Goal: Task Accomplishment & Management: Manage account settings

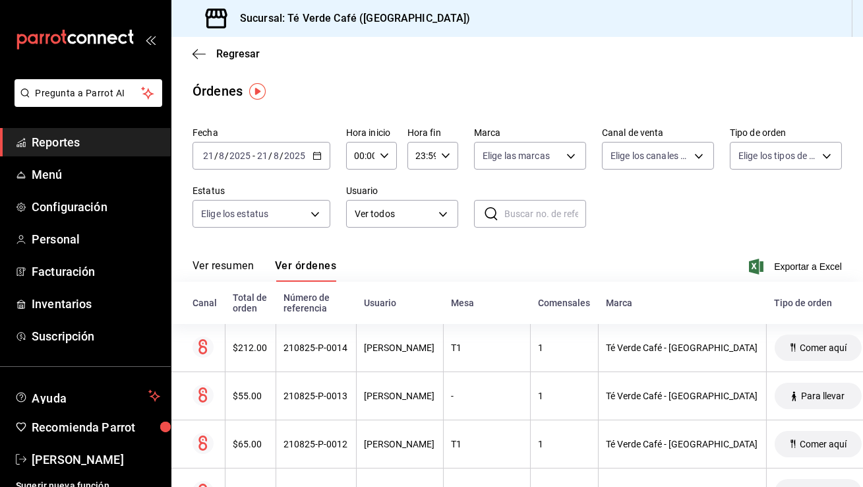
scroll to position [15465, 0]
click at [195, 60] on div "Regresar" at bounding box center [517, 54] width 692 height 34
click at [198, 55] on icon "button" at bounding box center [199, 54] width 13 height 12
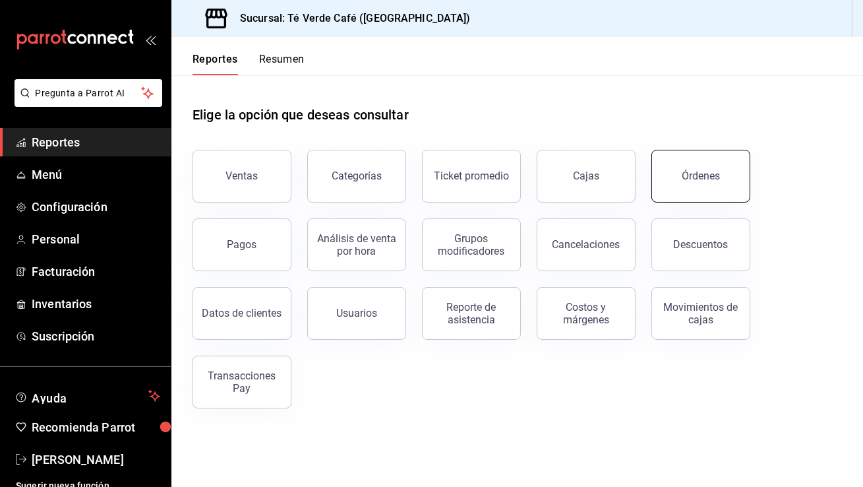
click at [678, 181] on button "Órdenes" at bounding box center [701, 176] width 99 height 53
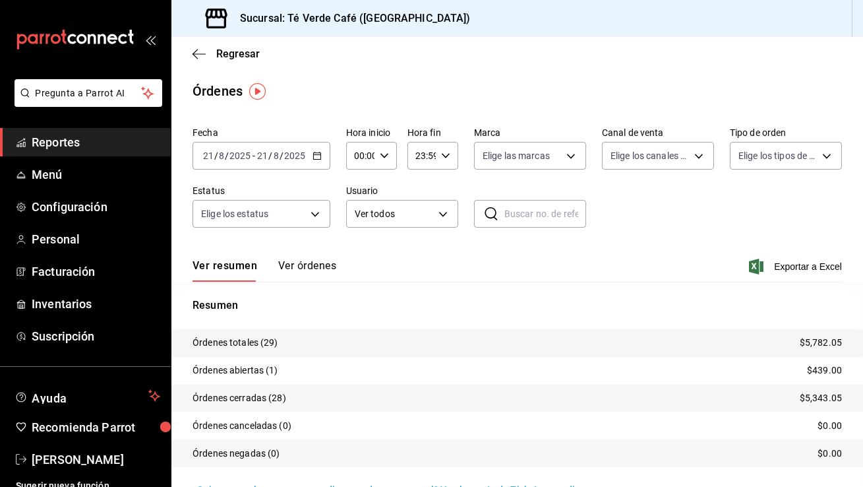
click at [317, 266] on button "Ver órdenes" at bounding box center [307, 270] width 58 height 22
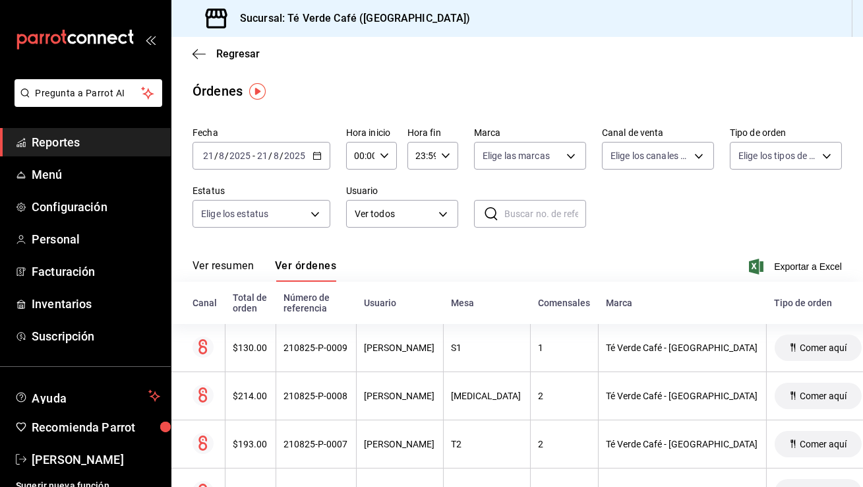
click at [233, 264] on button "Ver resumen" at bounding box center [223, 270] width 61 height 22
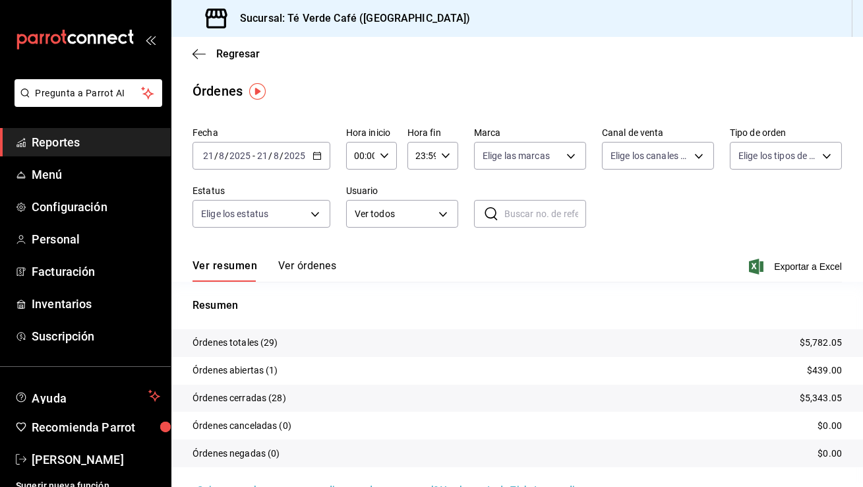
click at [317, 266] on button "Ver órdenes" at bounding box center [307, 270] width 58 height 22
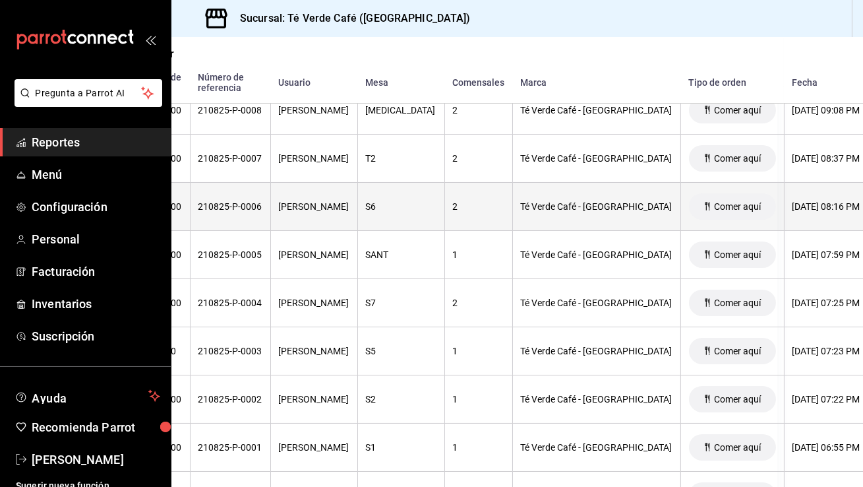
scroll to position [310, 0]
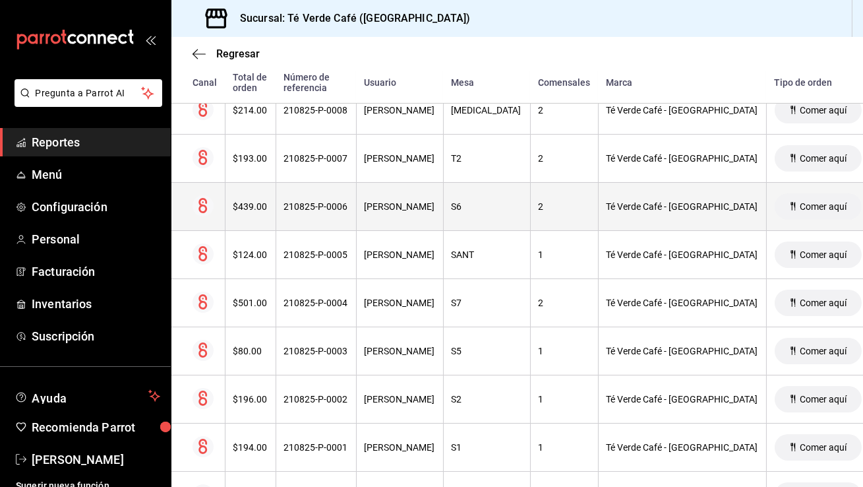
click at [260, 216] on th "$439.00" at bounding box center [250, 207] width 51 height 48
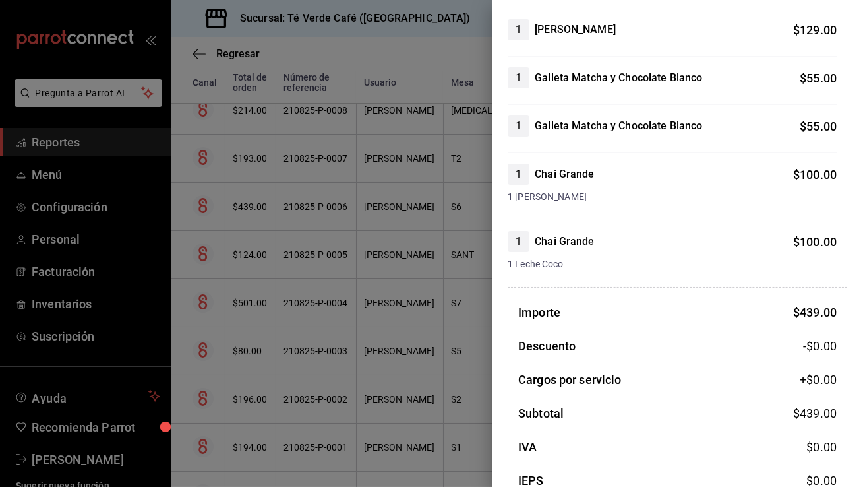
scroll to position [0, 0]
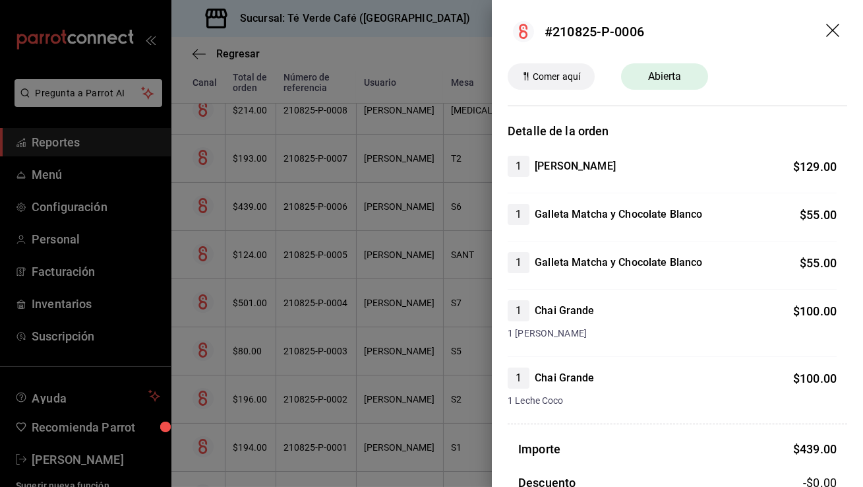
click at [834, 32] on icon "drag" at bounding box center [834, 32] width 16 height 16
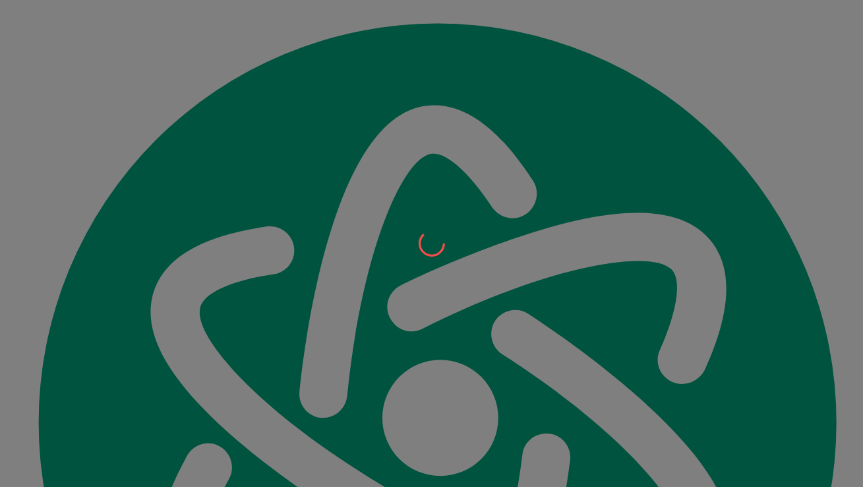
scroll to position [15465, 0]
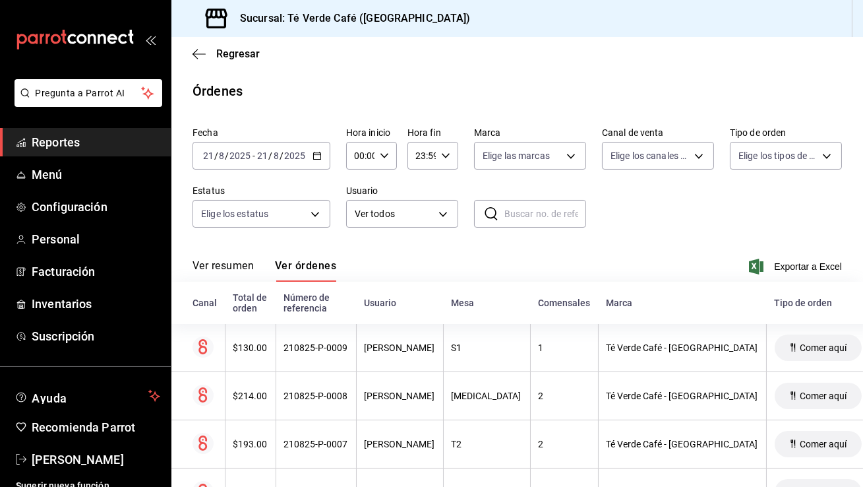
click at [233, 265] on button "Ver resumen" at bounding box center [223, 270] width 61 height 22
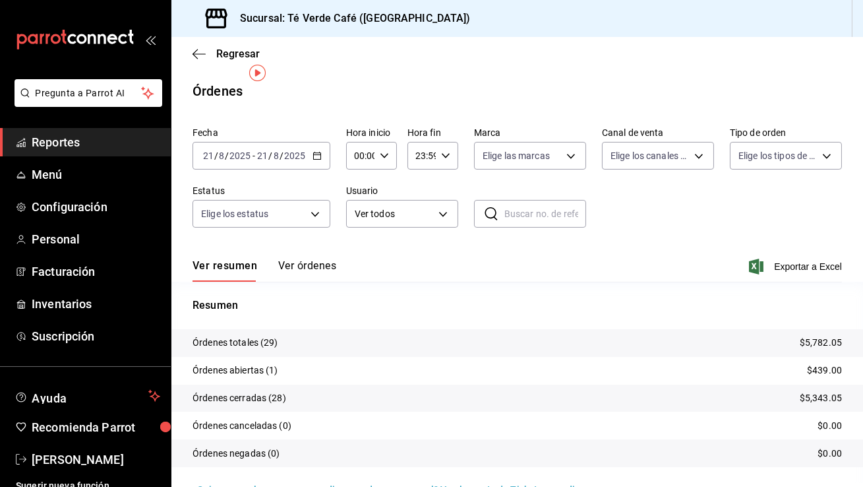
scroll to position [19, 0]
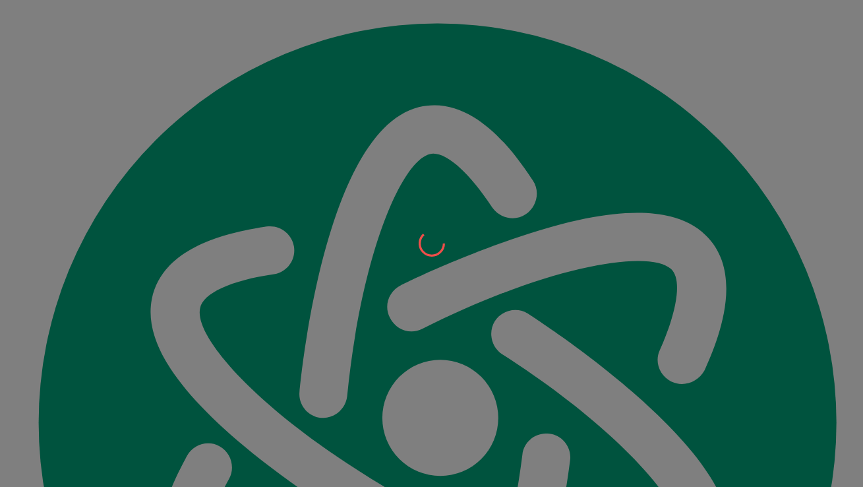
scroll to position [15465, 0]
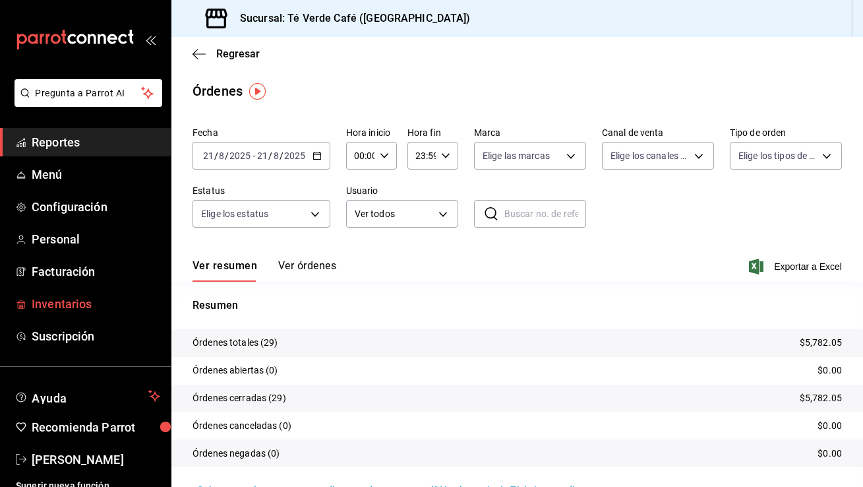
click at [71, 307] on span "Inventarios" at bounding box center [96, 304] width 129 height 18
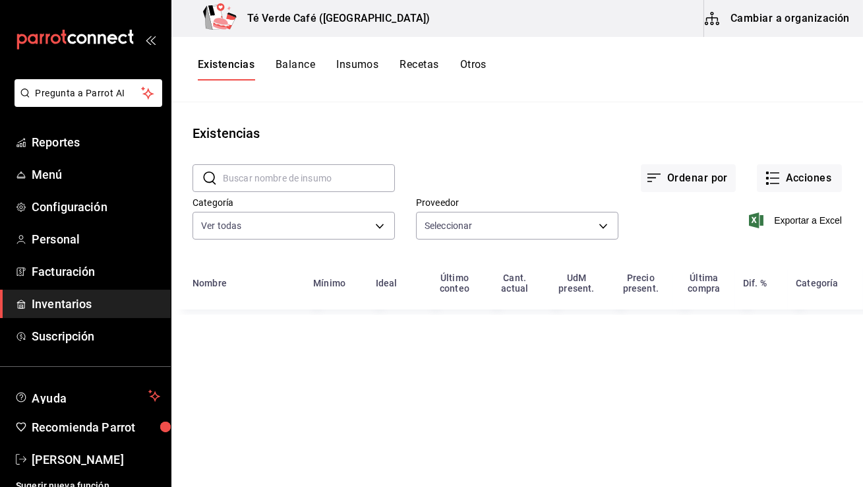
type input "28541e6b-e0ac-441f-9264-785f3d7ca87e,67730c88-5a21-4253-aeb4-54c9f3ea06bb,6402e…"
click at [326, 179] on input "text" at bounding box center [309, 178] width 172 height 26
click at [298, 167] on input "focac" at bounding box center [309, 178] width 172 height 26
click at [285, 178] on input "crois" at bounding box center [309, 178] width 172 height 26
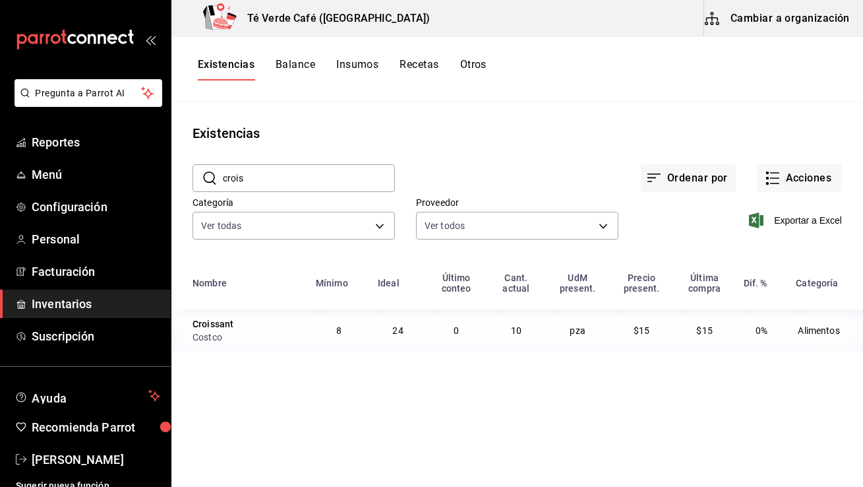
click at [285, 178] on input "crois" at bounding box center [309, 178] width 172 height 26
click at [247, 181] on input "brown" at bounding box center [309, 178] width 172 height 26
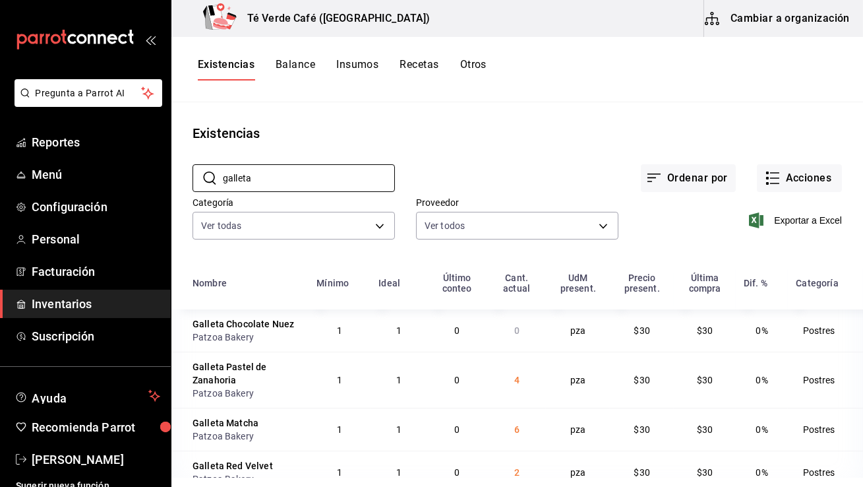
scroll to position [22, 0]
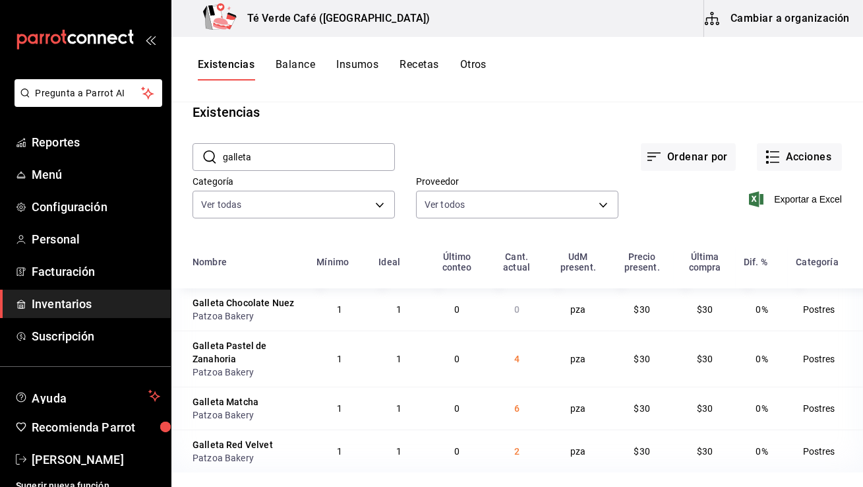
click at [278, 160] on input "galleta" at bounding box center [309, 157] width 172 height 26
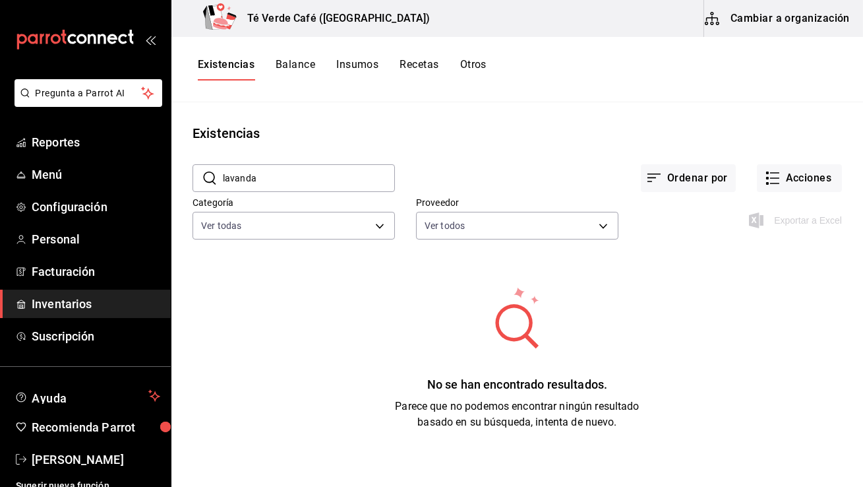
scroll to position [0, 0]
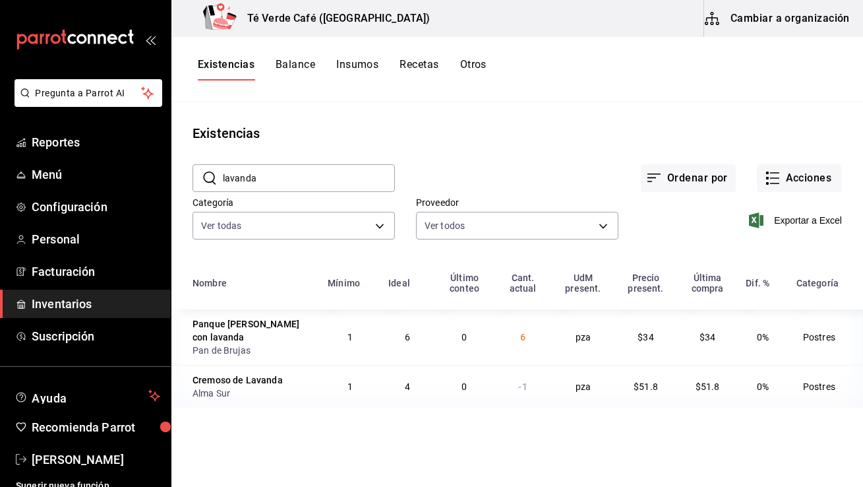
click at [283, 181] on input "lavanda" at bounding box center [309, 178] width 172 height 26
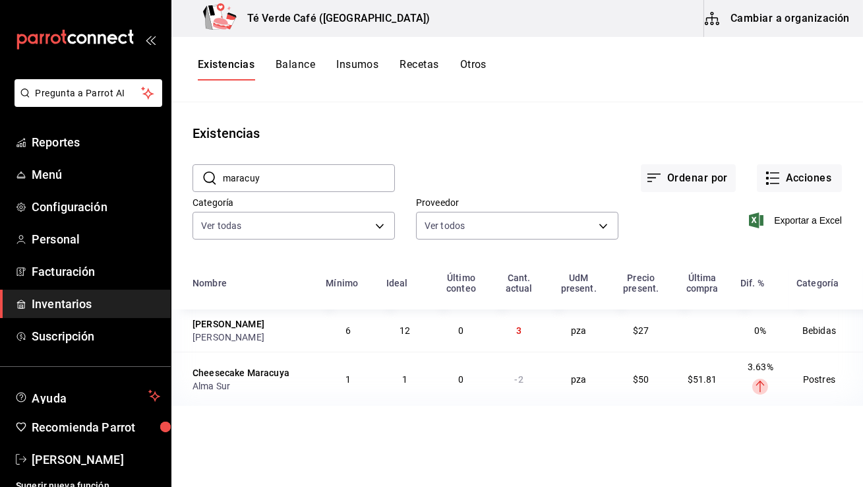
click at [301, 170] on input "maracuy" at bounding box center [309, 178] width 172 height 26
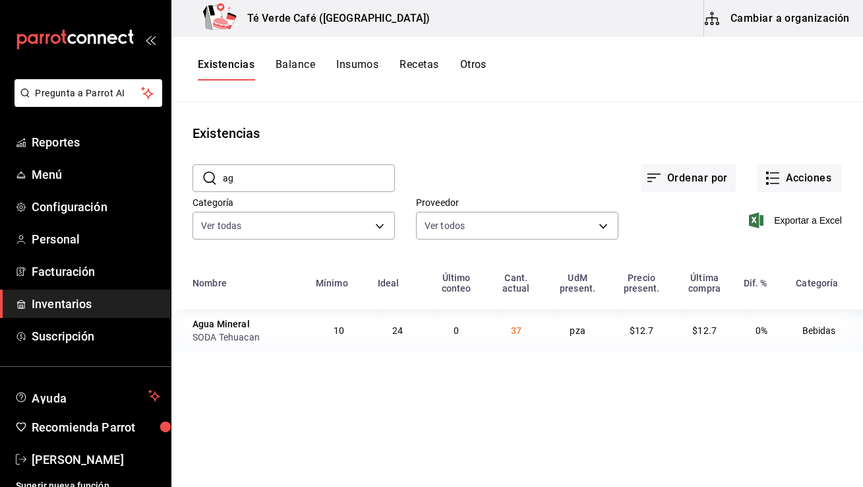
type input "a"
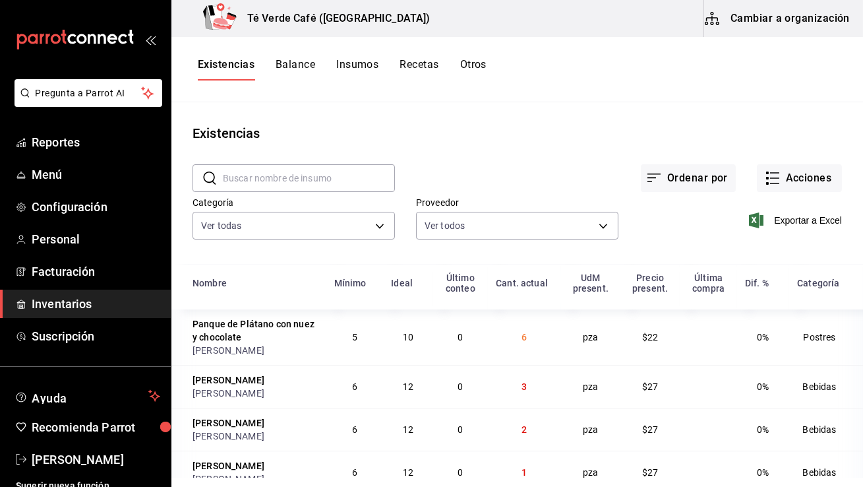
click at [299, 181] on input "text" at bounding box center [309, 178] width 172 height 26
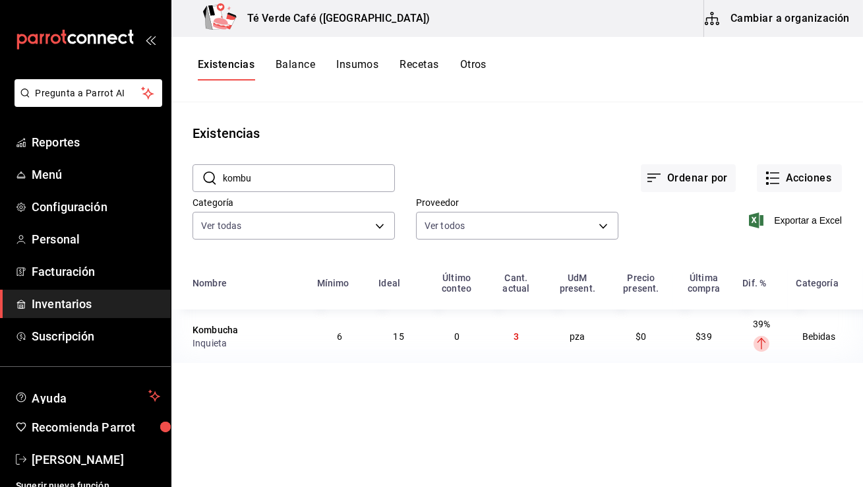
click at [303, 179] on input "kombu" at bounding box center [309, 178] width 172 height 26
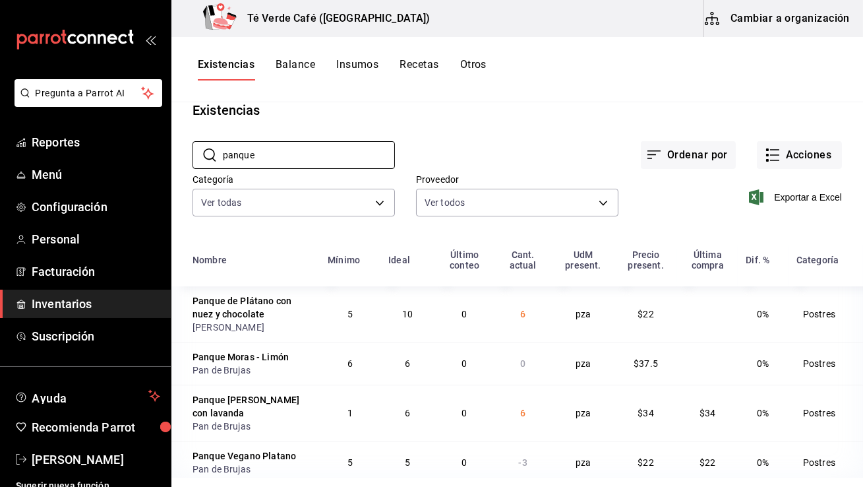
scroll to position [35, 0]
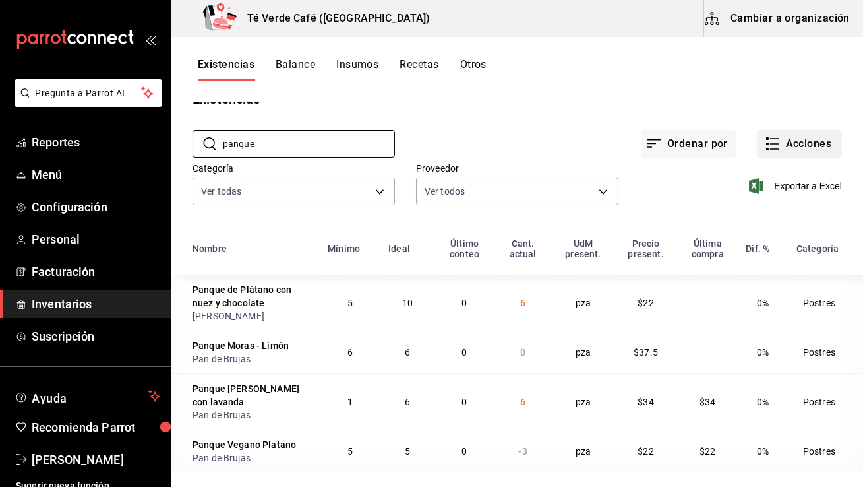
type input "panque"
click at [805, 148] on button "Acciones" at bounding box center [799, 144] width 85 height 28
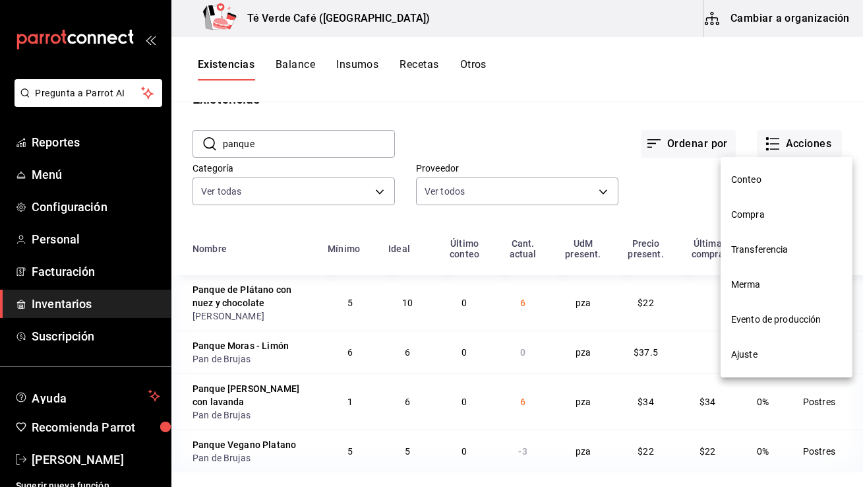
click at [746, 344] on li "Ajuste" at bounding box center [787, 354] width 132 height 35
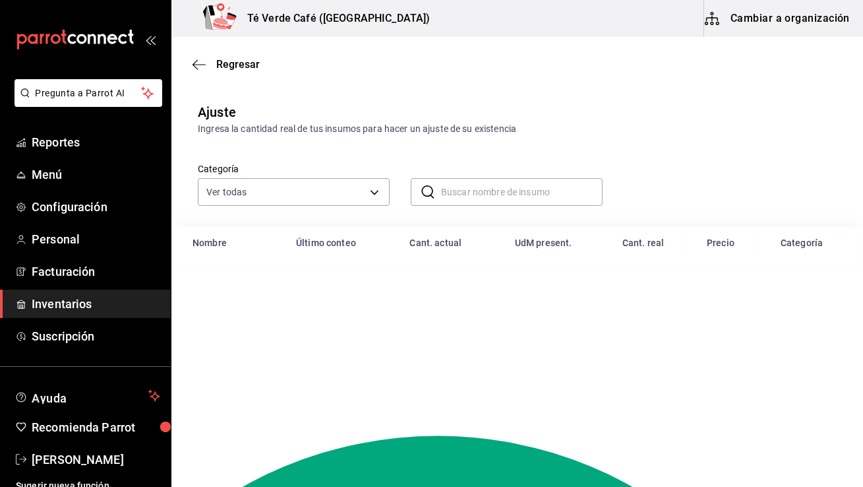
click at [460, 199] on input "text" at bounding box center [522, 192] width 162 height 26
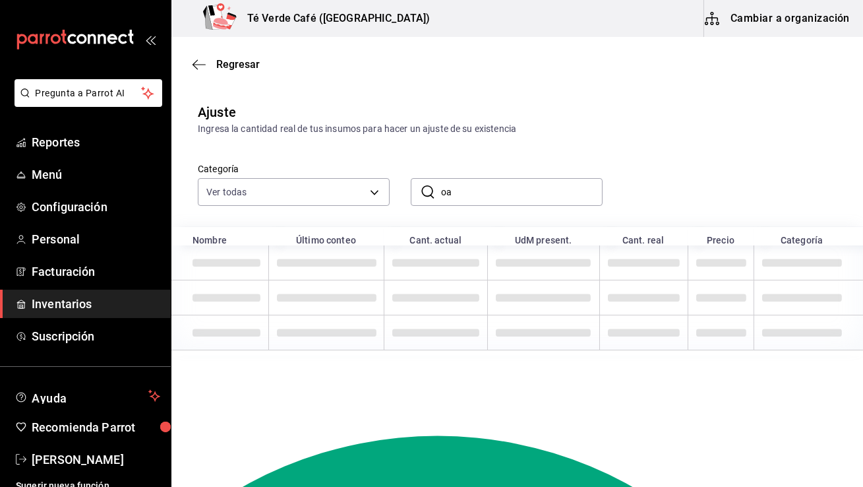
type input "o"
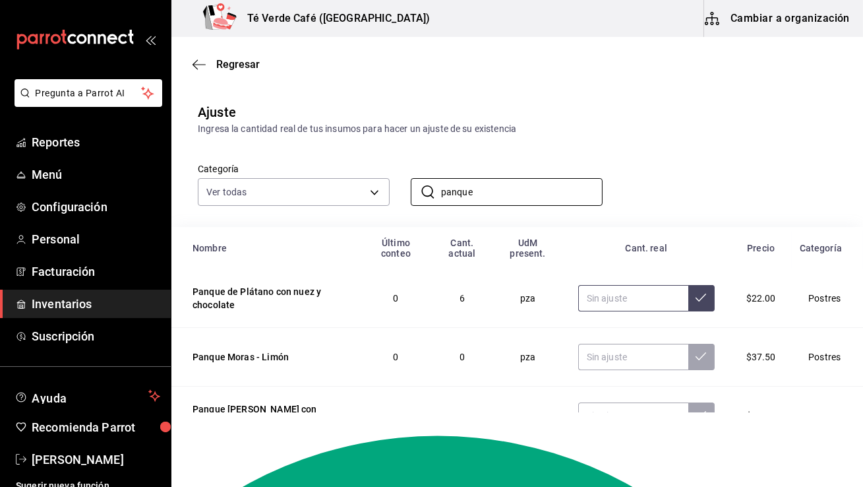
type input "panque"
click at [639, 305] on input "text" at bounding box center [633, 298] width 110 height 26
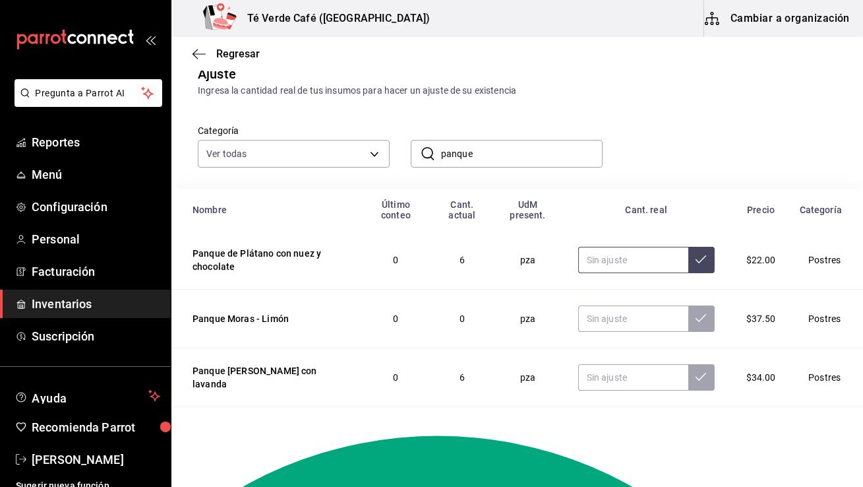
scroll to position [97, 0]
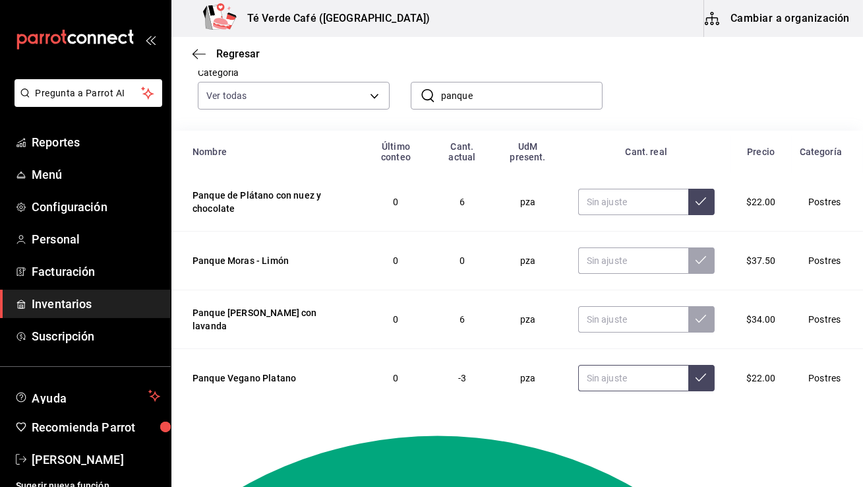
click at [648, 379] on input "text" at bounding box center [633, 378] width 110 height 26
type input "0.00"
click at [710, 381] on button at bounding box center [701, 378] width 26 height 26
click at [71, 311] on span "Inventarios" at bounding box center [96, 304] width 129 height 18
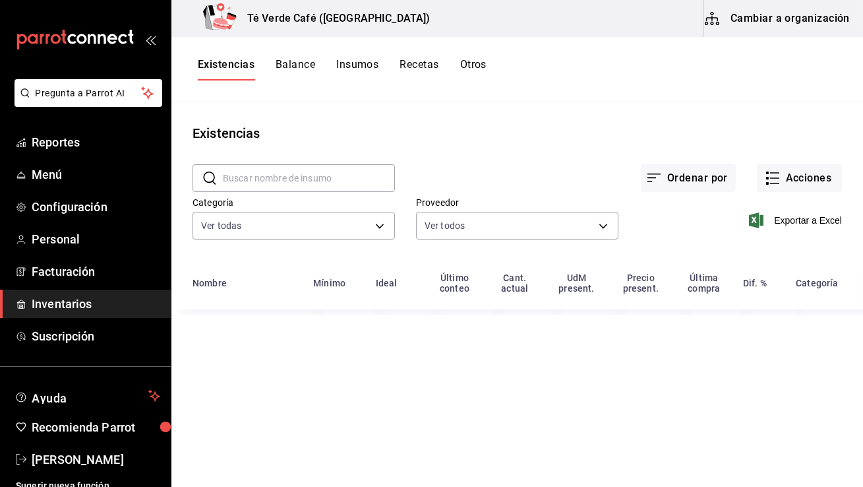
click at [305, 181] on input "text" at bounding box center [309, 178] width 172 height 26
click at [279, 177] on input "pan in" at bounding box center [309, 178] width 172 height 26
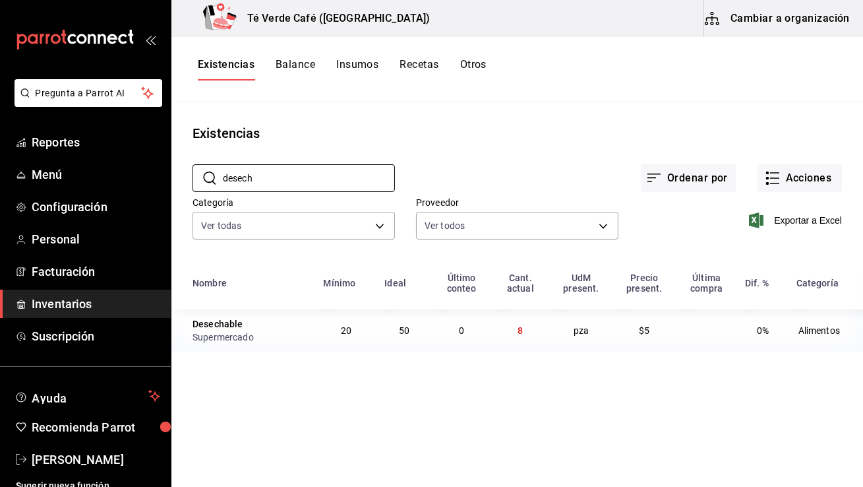
type input "desech"
click at [70, 140] on span "Reportes" at bounding box center [96, 142] width 129 height 18
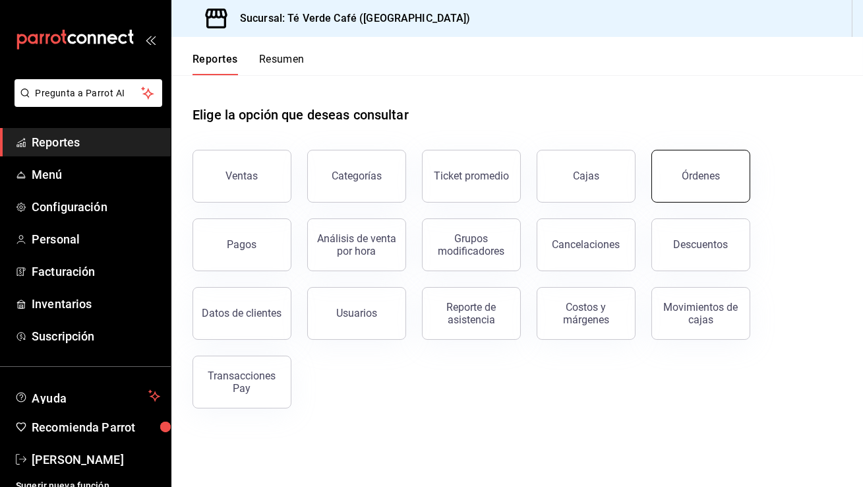
click at [694, 172] on div "Órdenes" at bounding box center [701, 175] width 38 height 13
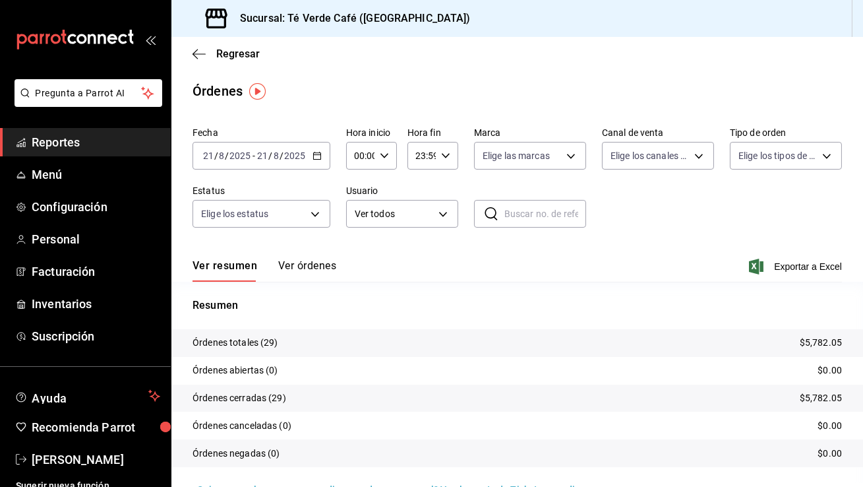
click at [323, 268] on button "Ver órdenes" at bounding box center [307, 270] width 58 height 22
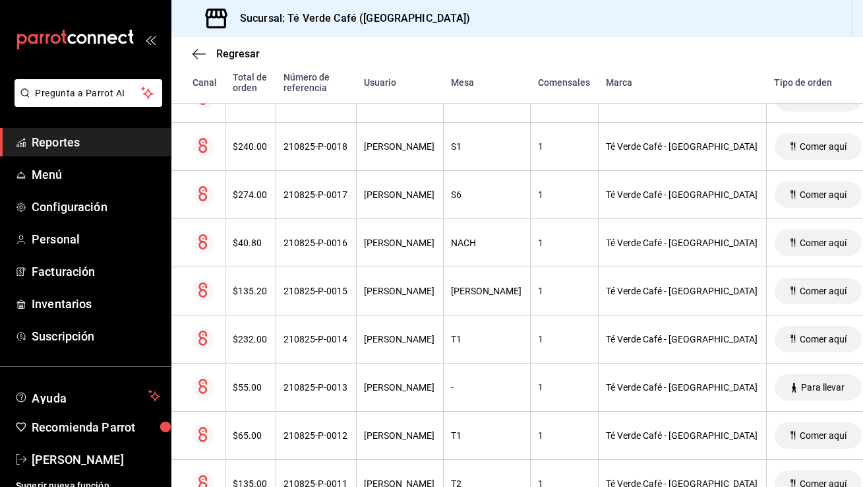
scroll to position [754, 0]
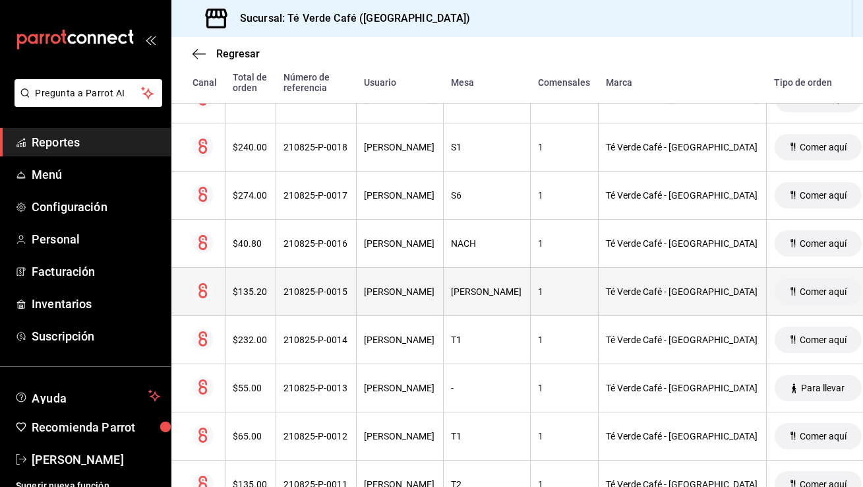
click at [255, 297] on th "$135.20" at bounding box center [250, 292] width 51 height 48
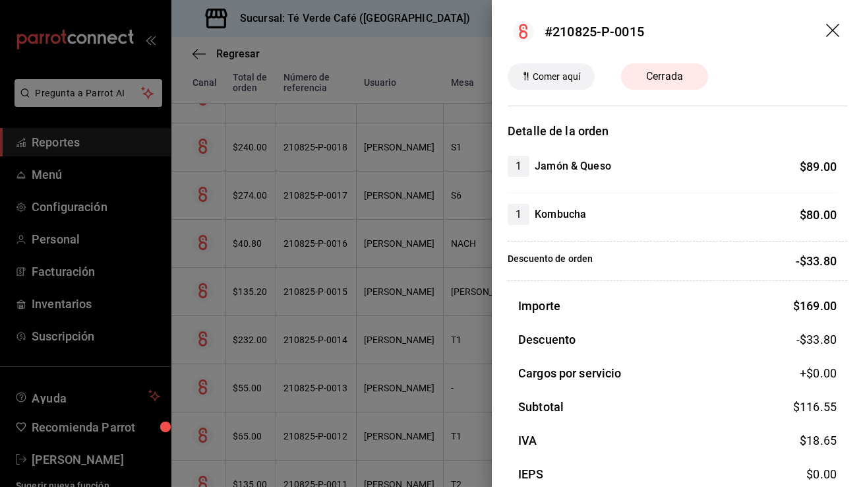
click at [832, 24] on icon "drag" at bounding box center [834, 32] width 16 height 16
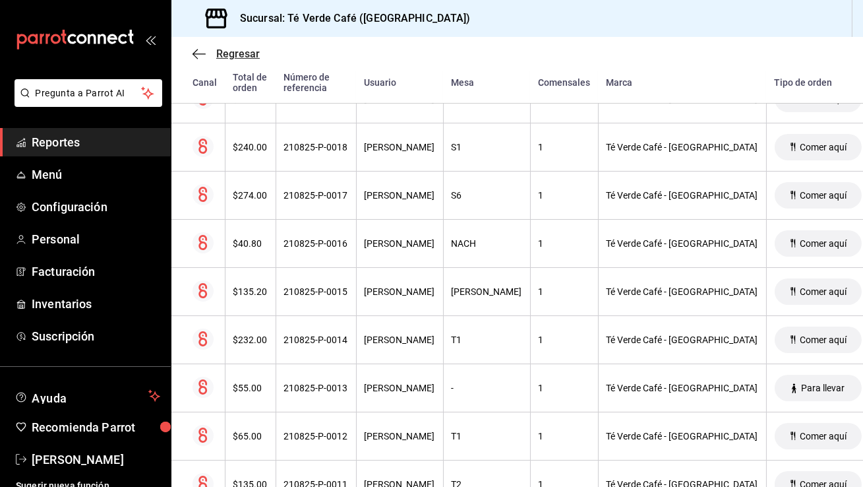
click at [208, 57] on span "Regresar" at bounding box center [226, 53] width 67 height 13
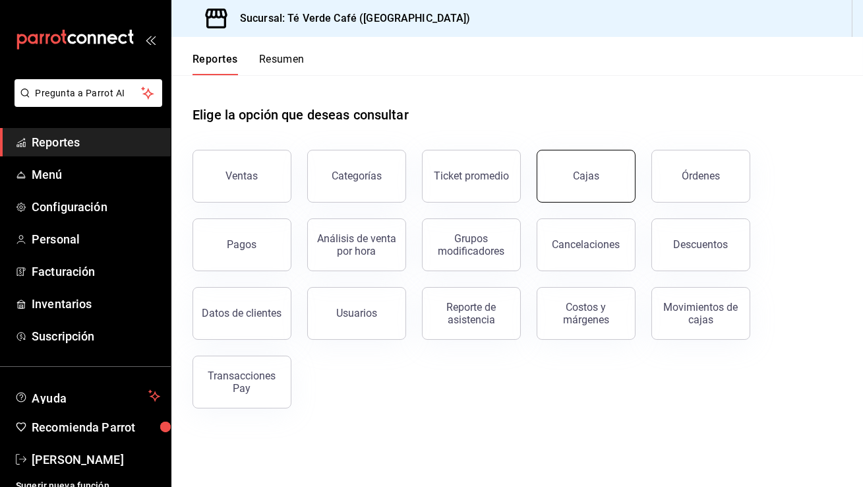
click at [603, 187] on button "Cajas" at bounding box center [586, 176] width 99 height 53
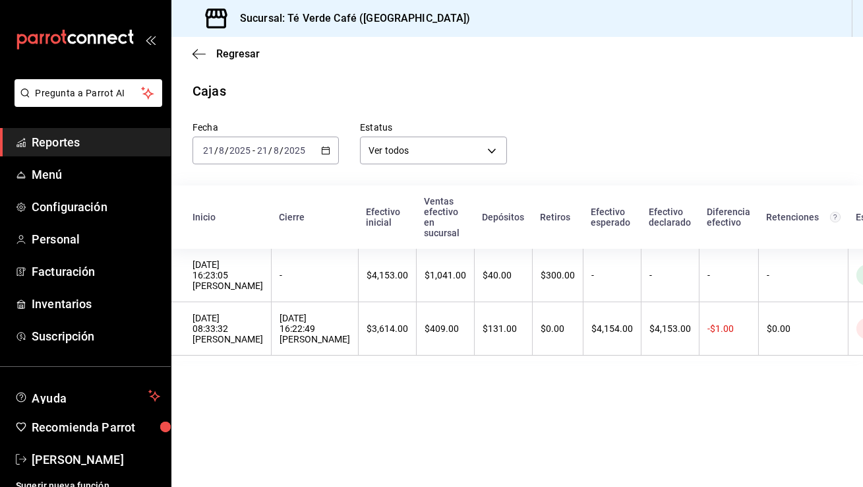
click at [72, 139] on span "Reportes" at bounding box center [96, 142] width 129 height 18
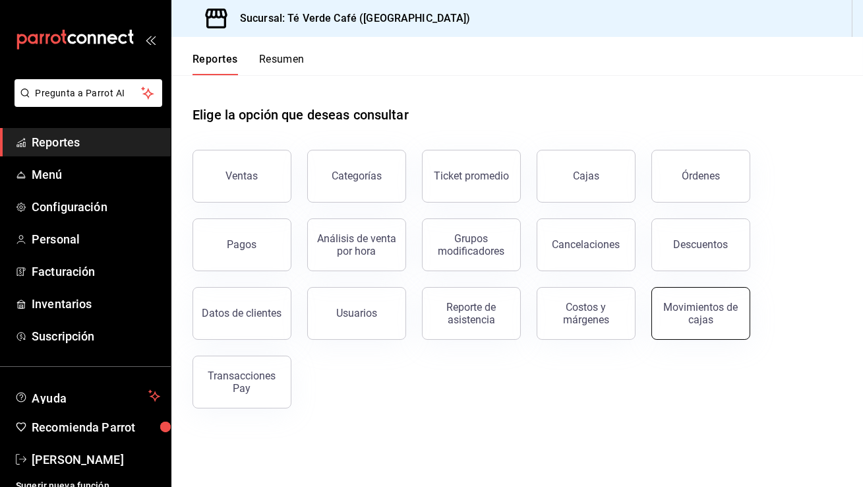
click at [702, 315] on div "Movimientos de cajas" at bounding box center [701, 313] width 82 height 25
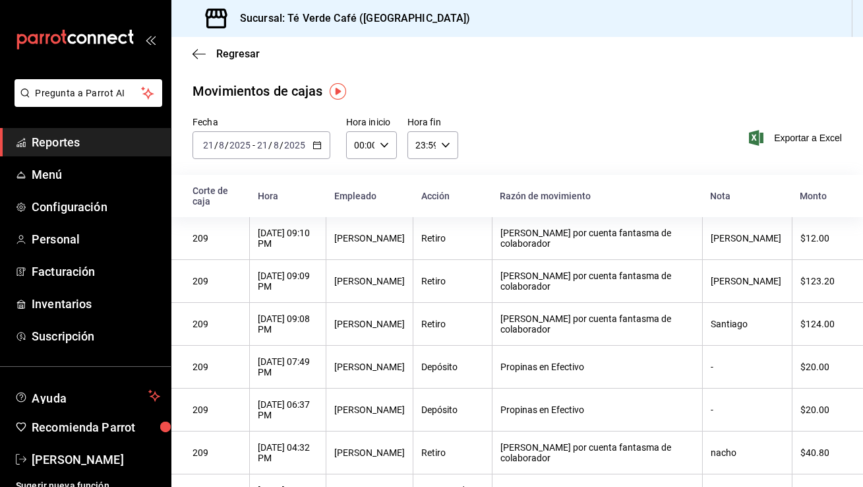
click at [60, 145] on span "Reportes" at bounding box center [96, 142] width 129 height 18
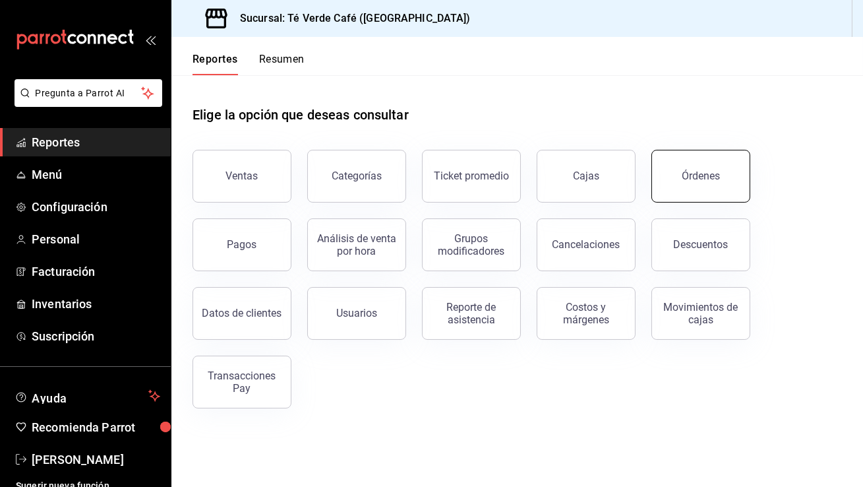
click at [698, 168] on button "Órdenes" at bounding box center [701, 176] width 99 height 53
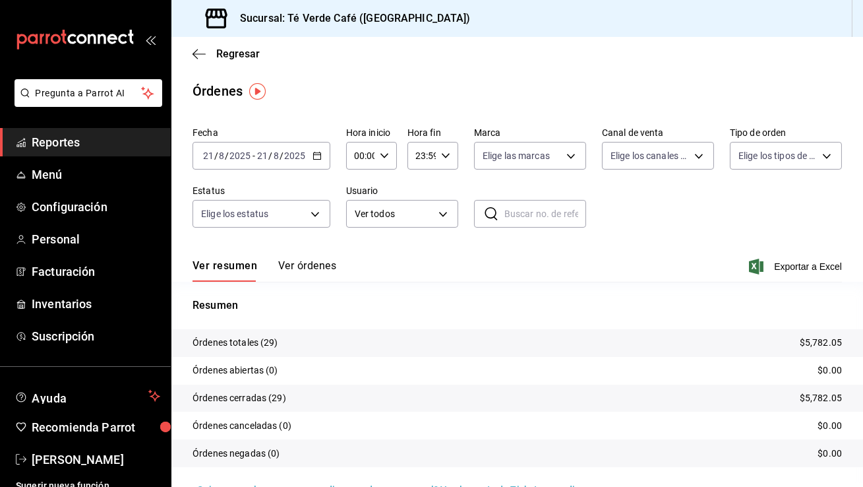
click at [307, 264] on button "Ver órdenes" at bounding box center [307, 270] width 58 height 22
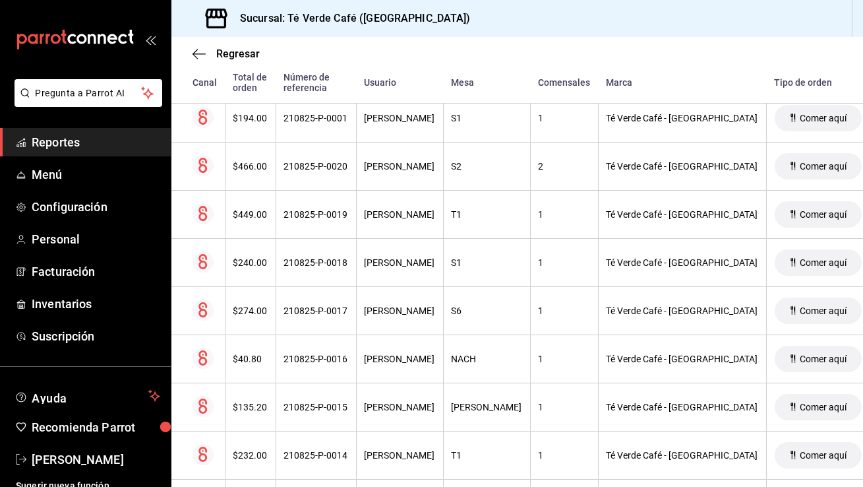
scroll to position [640, 0]
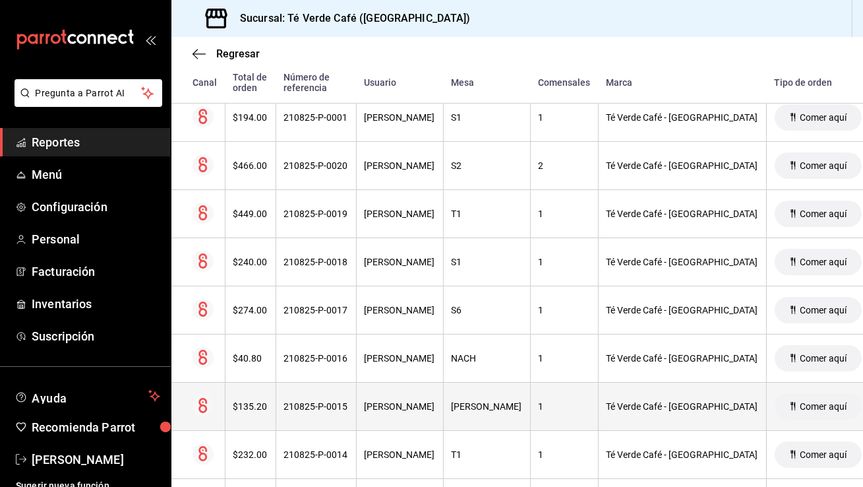
click at [253, 409] on div "$135.20" at bounding box center [250, 406] width 34 height 11
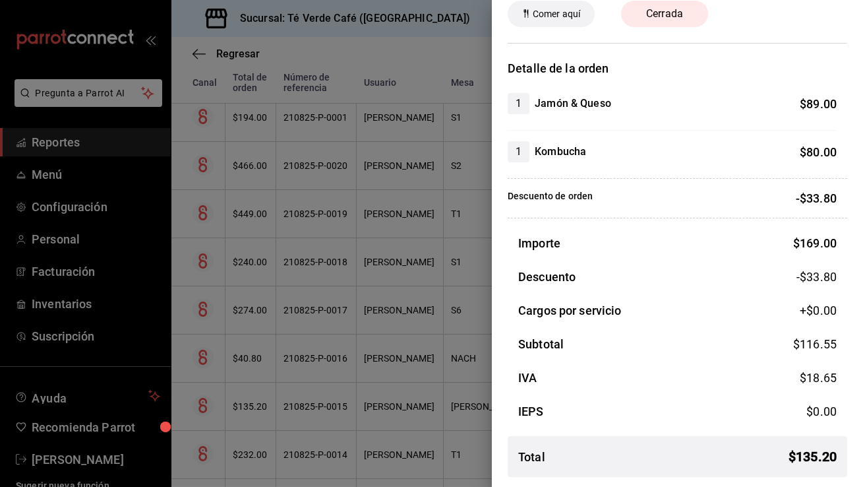
scroll to position [0, 0]
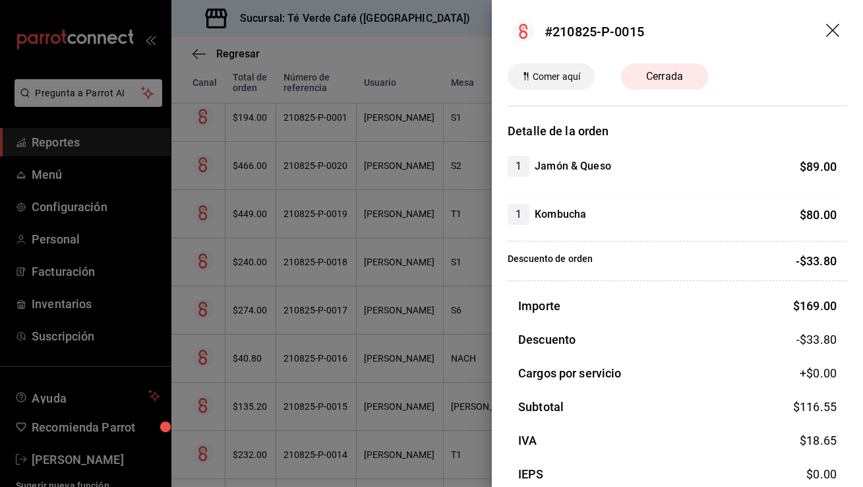
click at [834, 30] on icon "drag" at bounding box center [832, 30] width 13 height 13
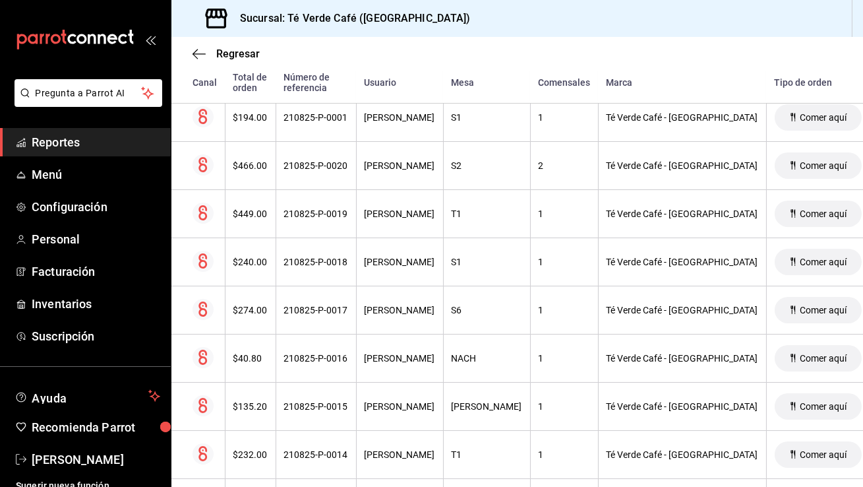
click at [78, 139] on span "Reportes" at bounding box center [96, 142] width 129 height 18
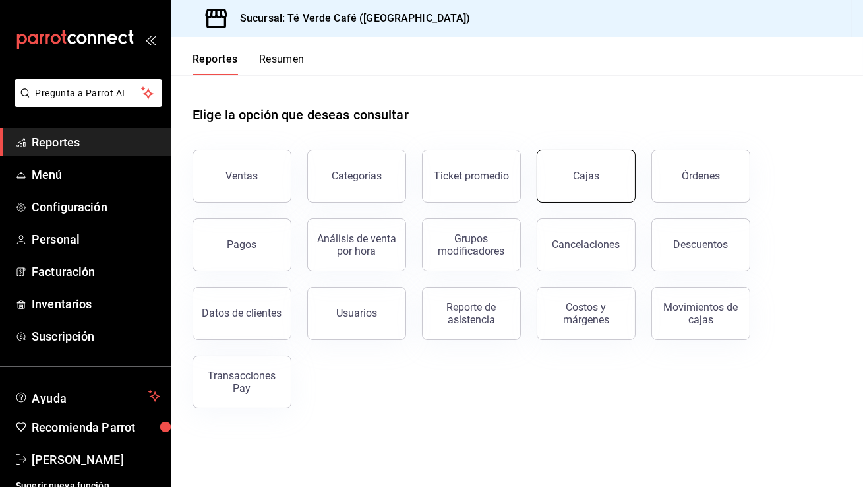
click at [570, 181] on button "Cajas" at bounding box center [586, 176] width 99 height 53
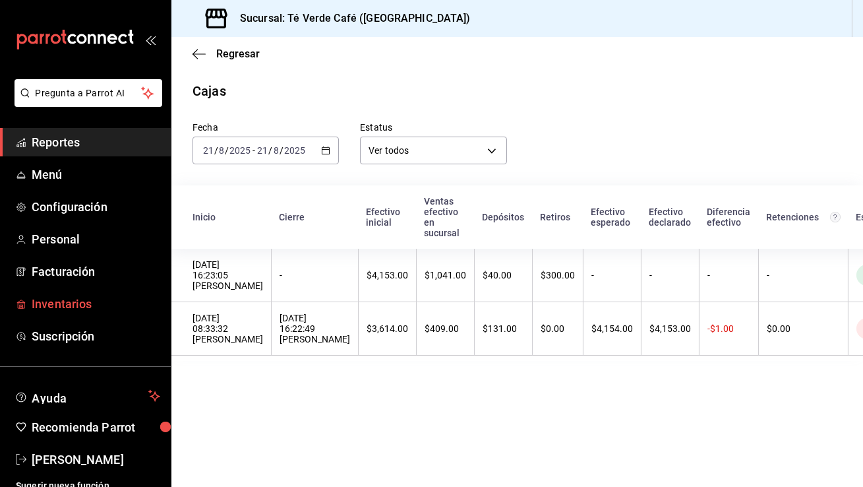
click at [63, 311] on span "Inventarios" at bounding box center [96, 304] width 129 height 18
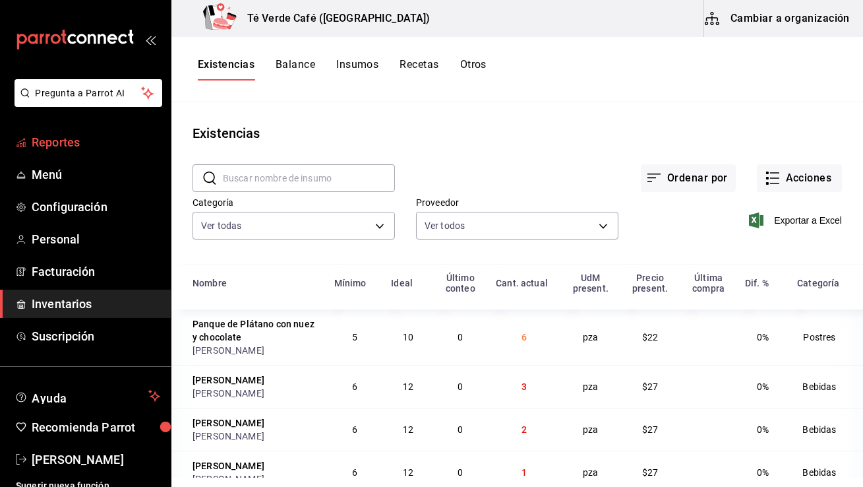
click at [60, 137] on span "Reportes" at bounding box center [96, 142] width 129 height 18
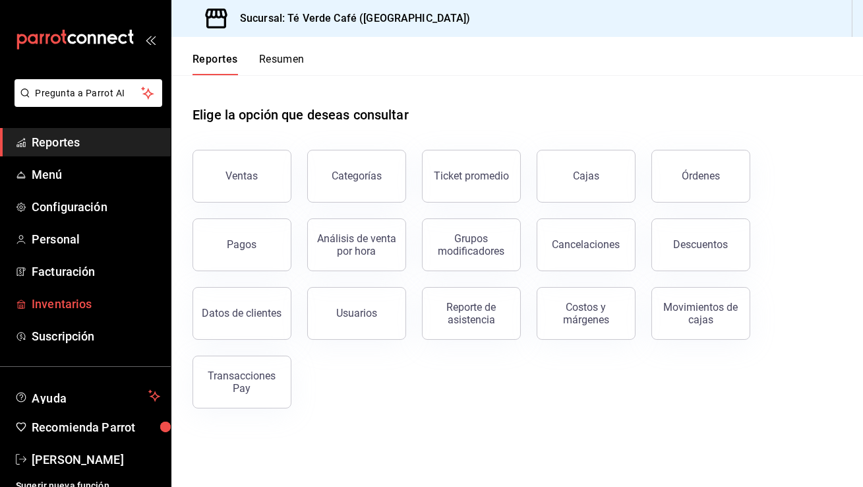
click at [86, 306] on span "Inventarios" at bounding box center [96, 304] width 129 height 18
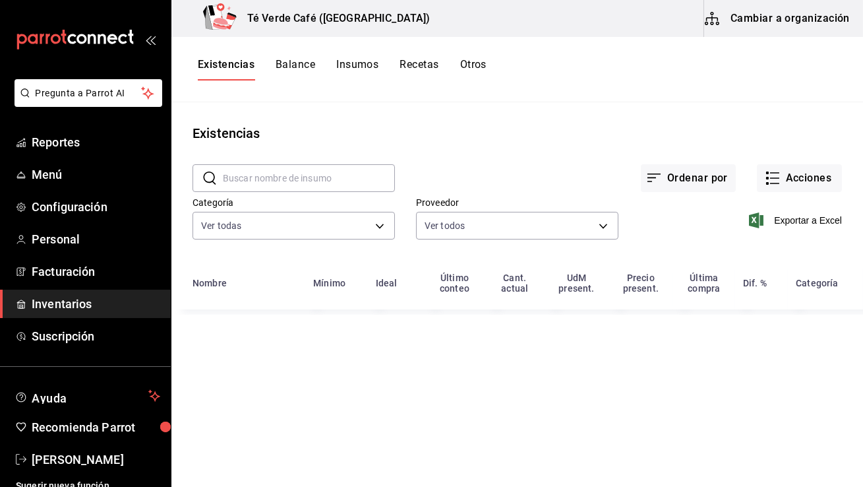
click at [322, 181] on input "text" at bounding box center [309, 178] width 172 height 26
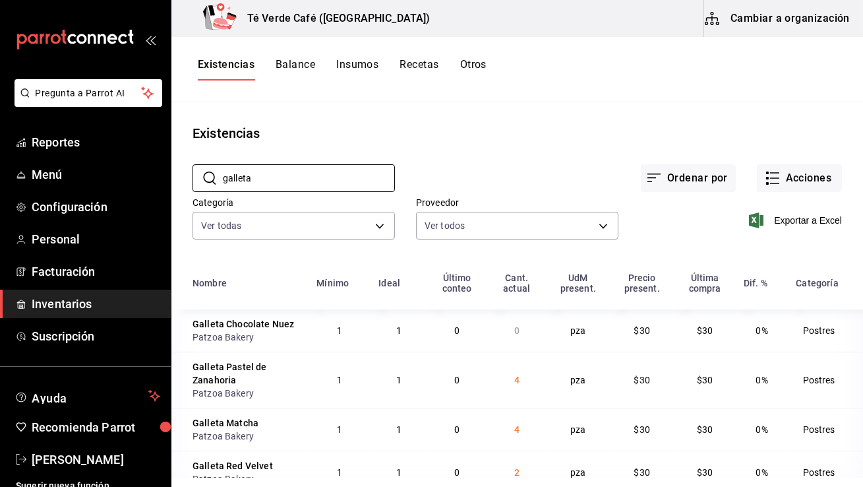
type input "galleta"
click at [255, 173] on input "galleta" at bounding box center [309, 178] width 172 height 26
type textarea "galleta"
click at [255, 173] on input "galleta" at bounding box center [309, 178] width 172 height 26
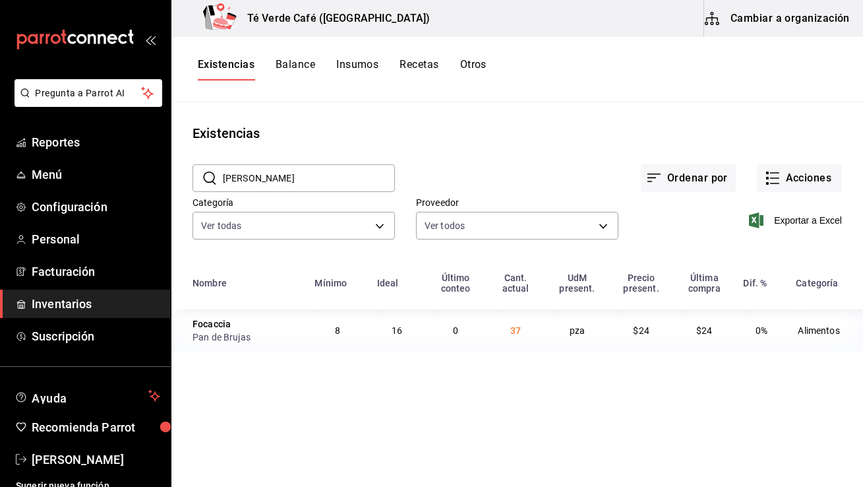
click at [273, 173] on input "[PERSON_NAME]" at bounding box center [309, 178] width 172 height 26
type input "c"
click at [297, 179] on input "foca" at bounding box center [309, 178] width 172 height 26
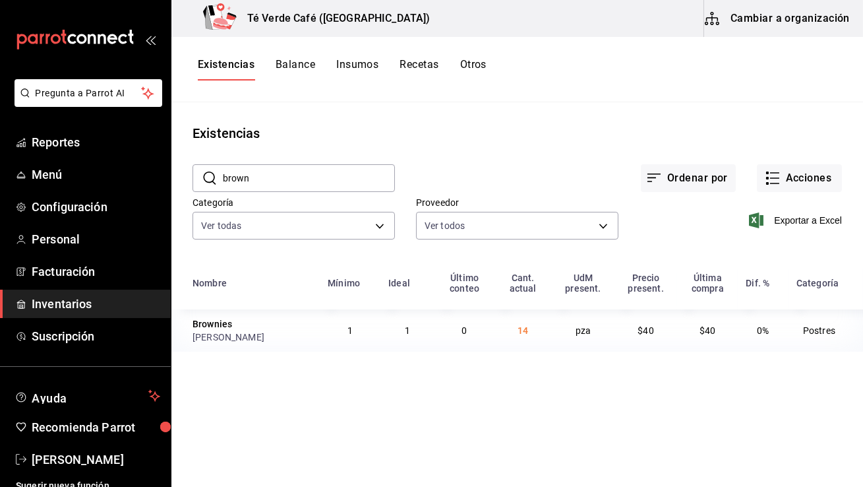
click at [278, 180] on input "brown" at bounding box center [309, 178] width 172 height 26
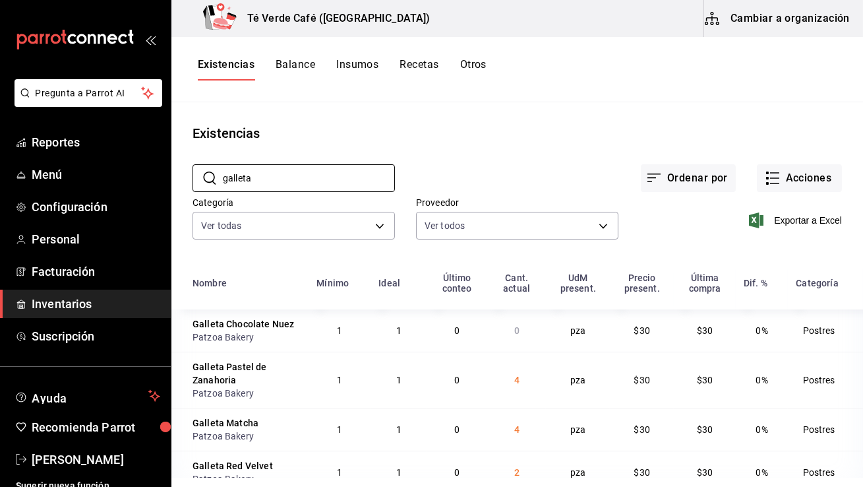
scroll to position [22, 0]
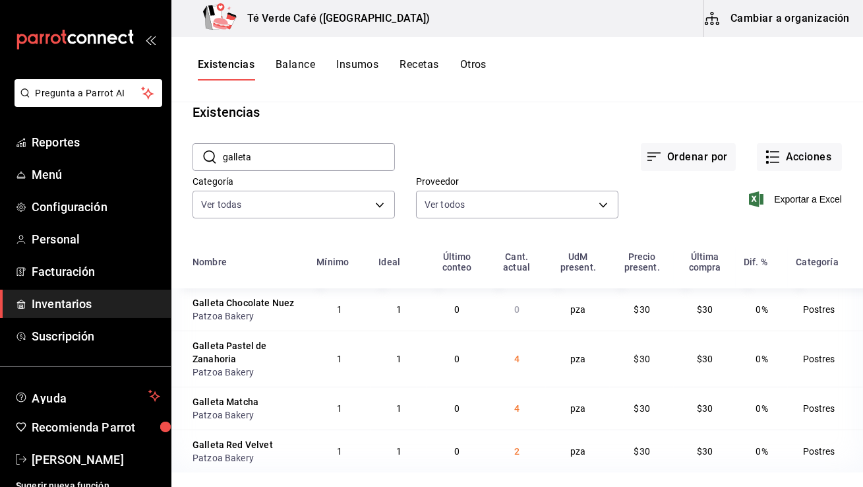
click at [289, 155] on input "galleta" at bounding box center [309, 157] width 172 height 26
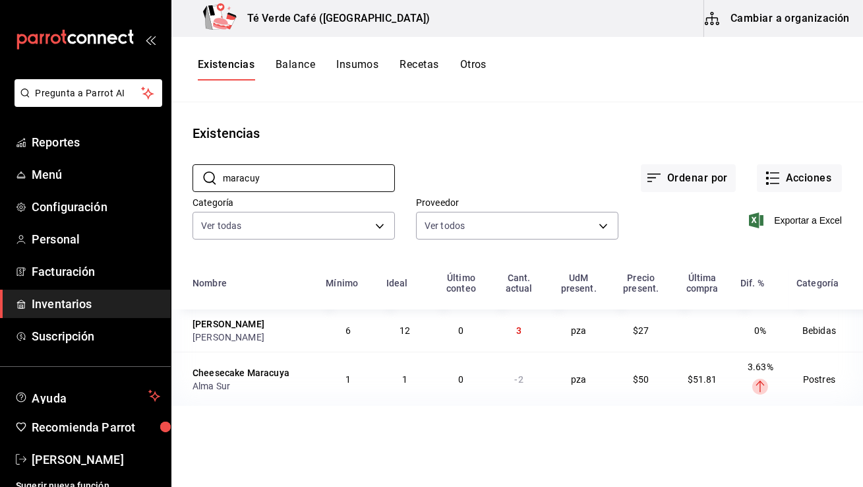
scroll to position [0, 0]
click at [255, 168] on input "maracuy" at bounding box center [309, 178] width 172 height 26
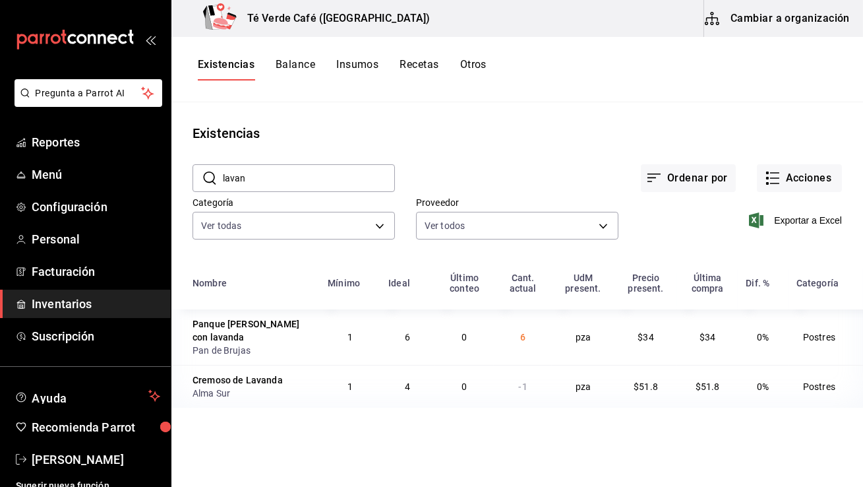
click at [305, 184] on input "lavan" at bounding box center [309, 178] width 172 height 26
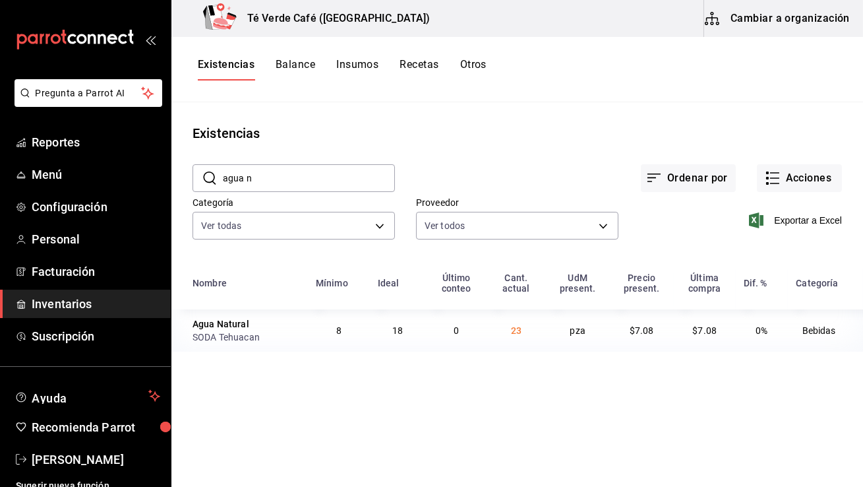
click at [286, 177] on input "agua n" at bounding box center [309, 178] width 172 height 26
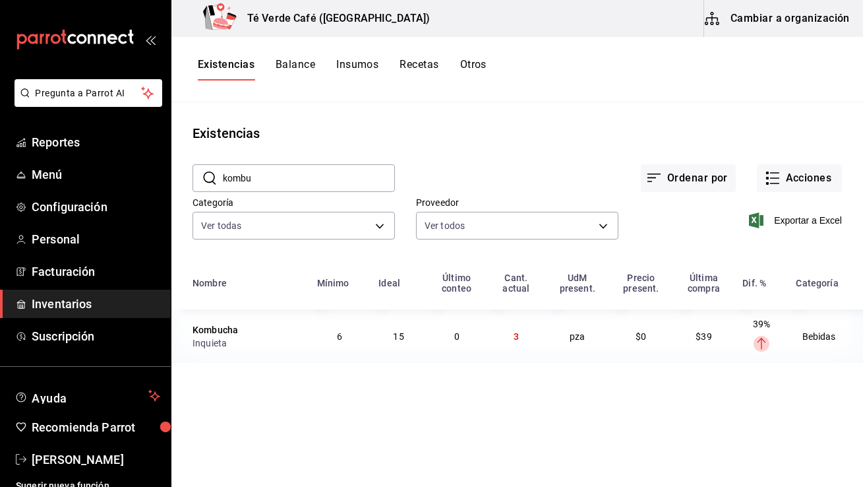
click at [261, 171] on input "kombu" at bounding box center [309, 178] width 172 height 26
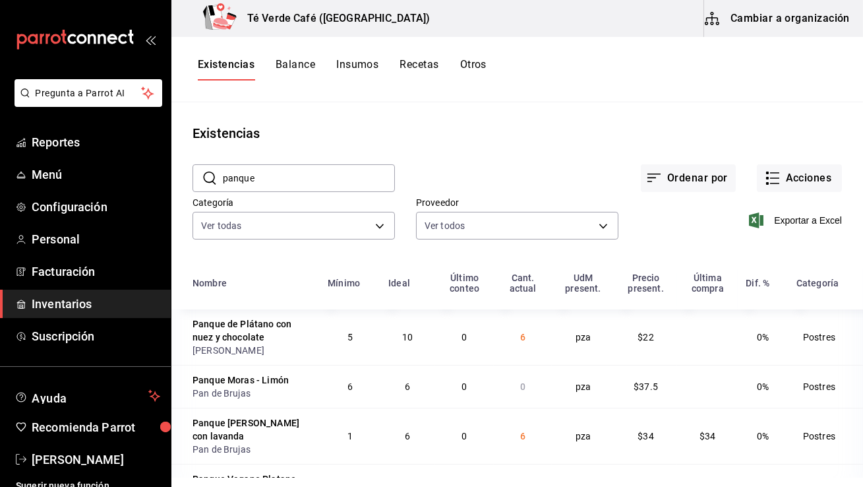
click at [280, 172] on input "panque" at bounding box center [309, 178] width 172 height 26
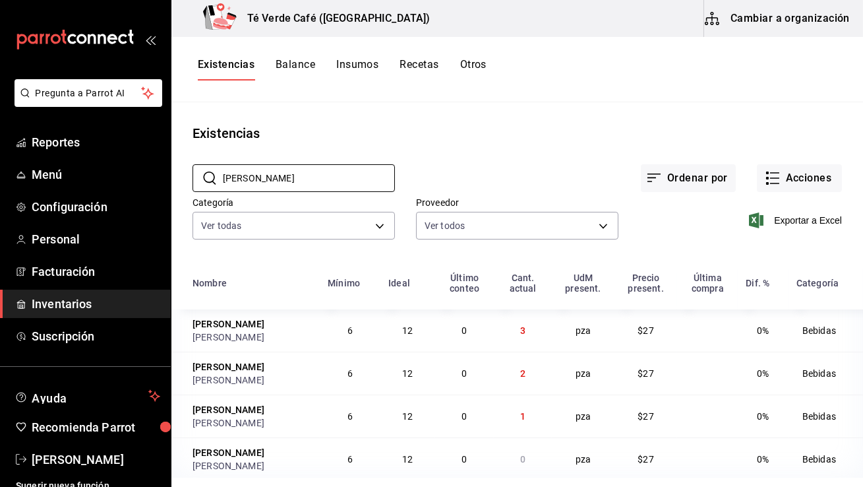
type input "[PERSON_NAME]"
click at [818, 177] on button "Acciones" at bounding box center [799, 178] width 85 height 28
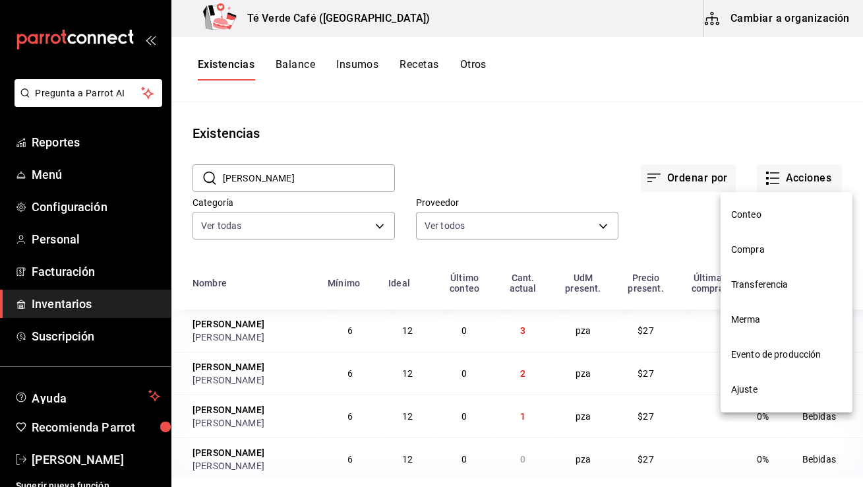
click at [759, 392] on span "Ajuste" at bounding box center [786, 389] width 111 height 14
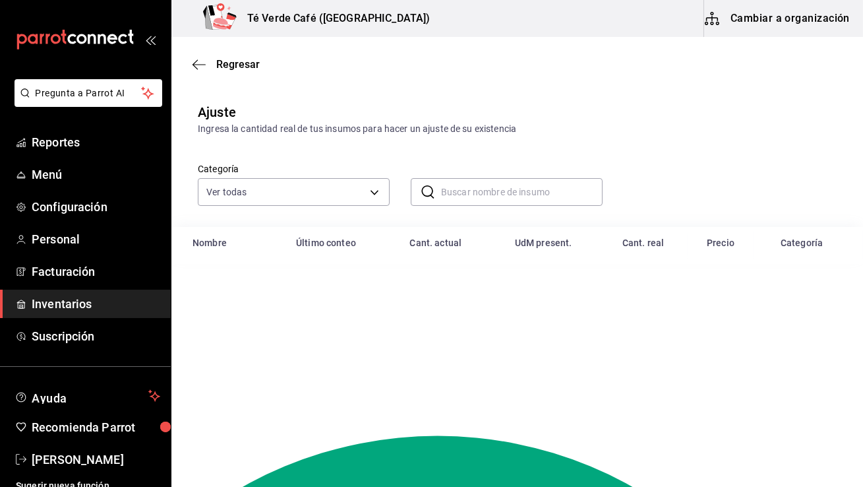
click at [480, 191] on input "text" at bounding box center [522, 192] width 162 height 26
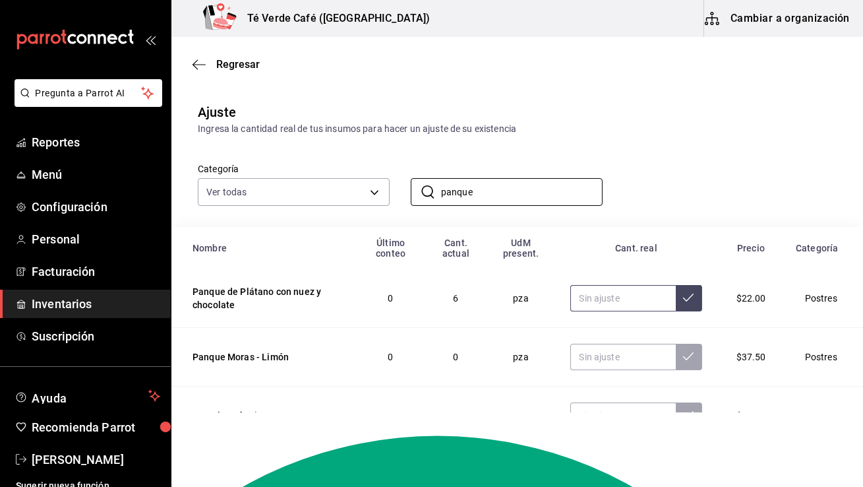
type input "panque"
click at [634, 306] on input "text" at bounding box center [622, 298] width 105 height 26
type input "2.00"
click at [684, 297] on icon at bounding box center [688, 297] width 11 height 11
click at [63, 148] on span "Reportes" at bounding box center [96, 142] width 129 height 18
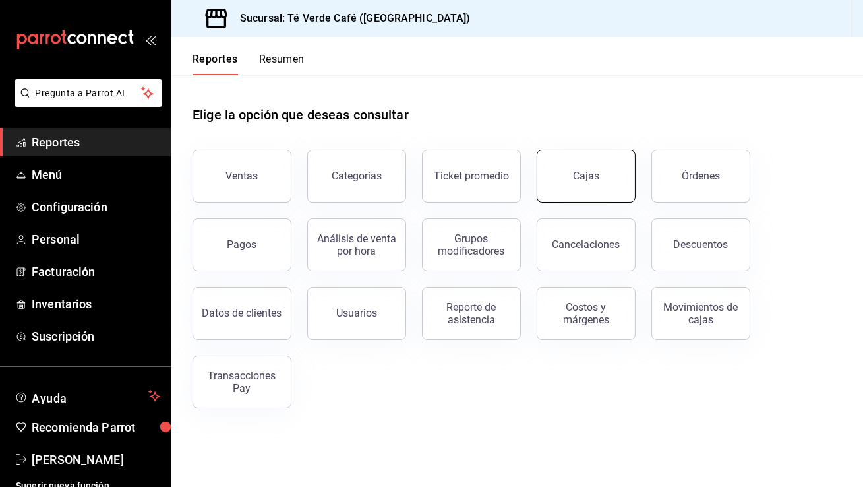
click at [555, 188] on button "Cajas" at bounding box center [586, 176] width 99 height 53
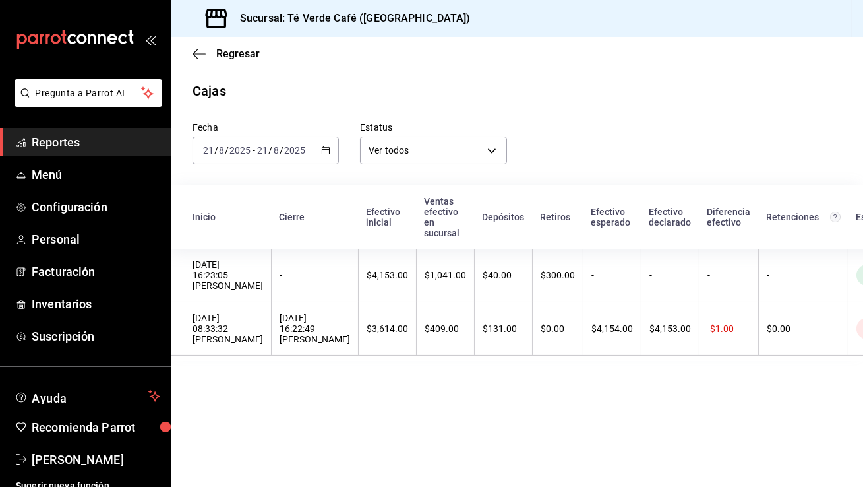
click at [70, 136] on span "Reportes" at bounding box center [96, 142] width 129 height 18
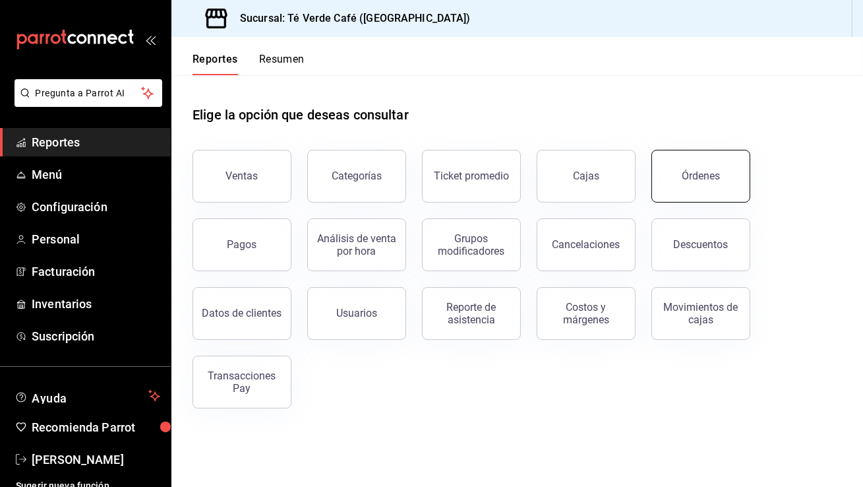
click at [679, 179] on button "Órdenes" at bounding box center [701, 176] width 99 height 53
